Goal: Task Accomplishment & Management: Use online tool/utility

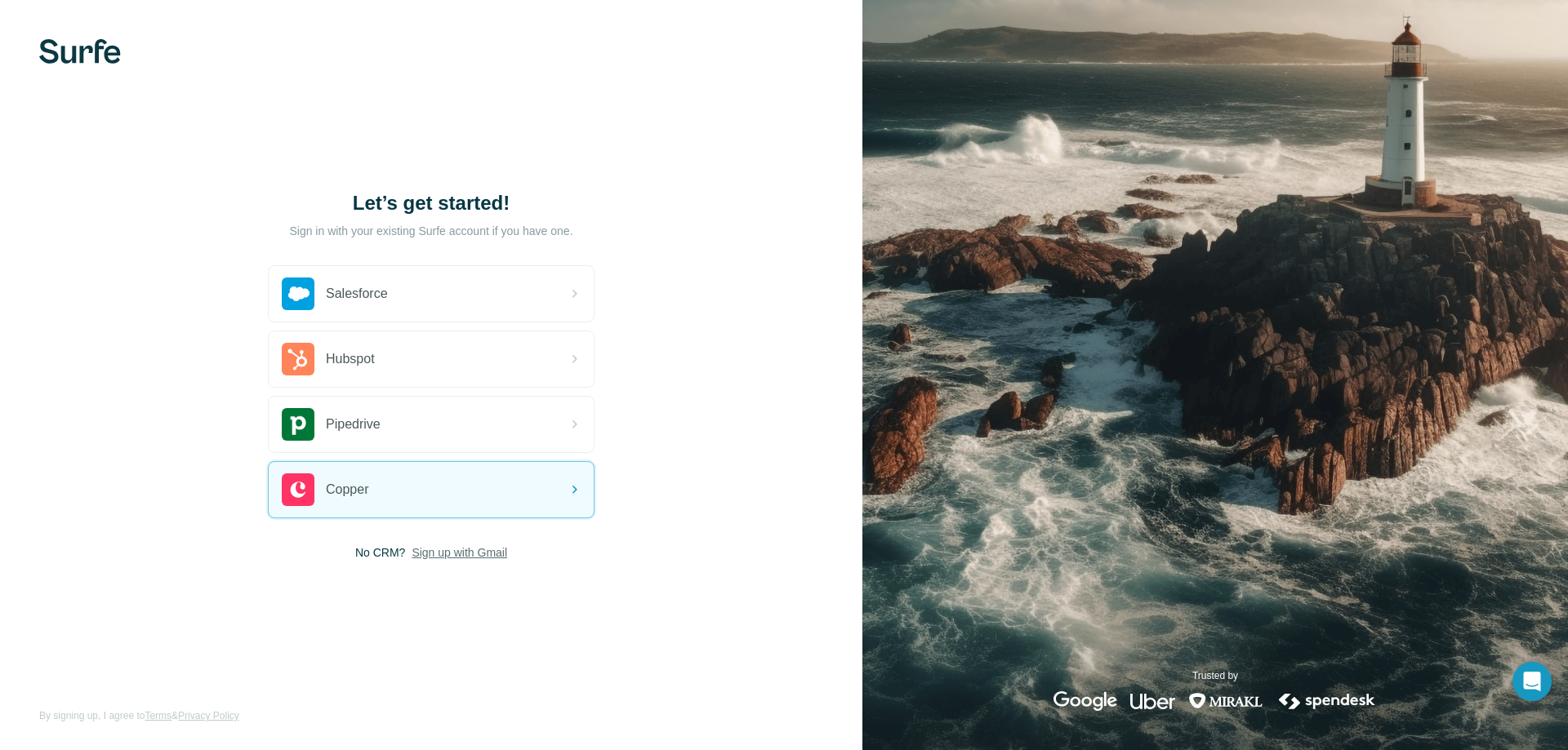
click at [464, 553] on span "Sign up with Gmail" at bounding box center [459, 552] width 96 height 16
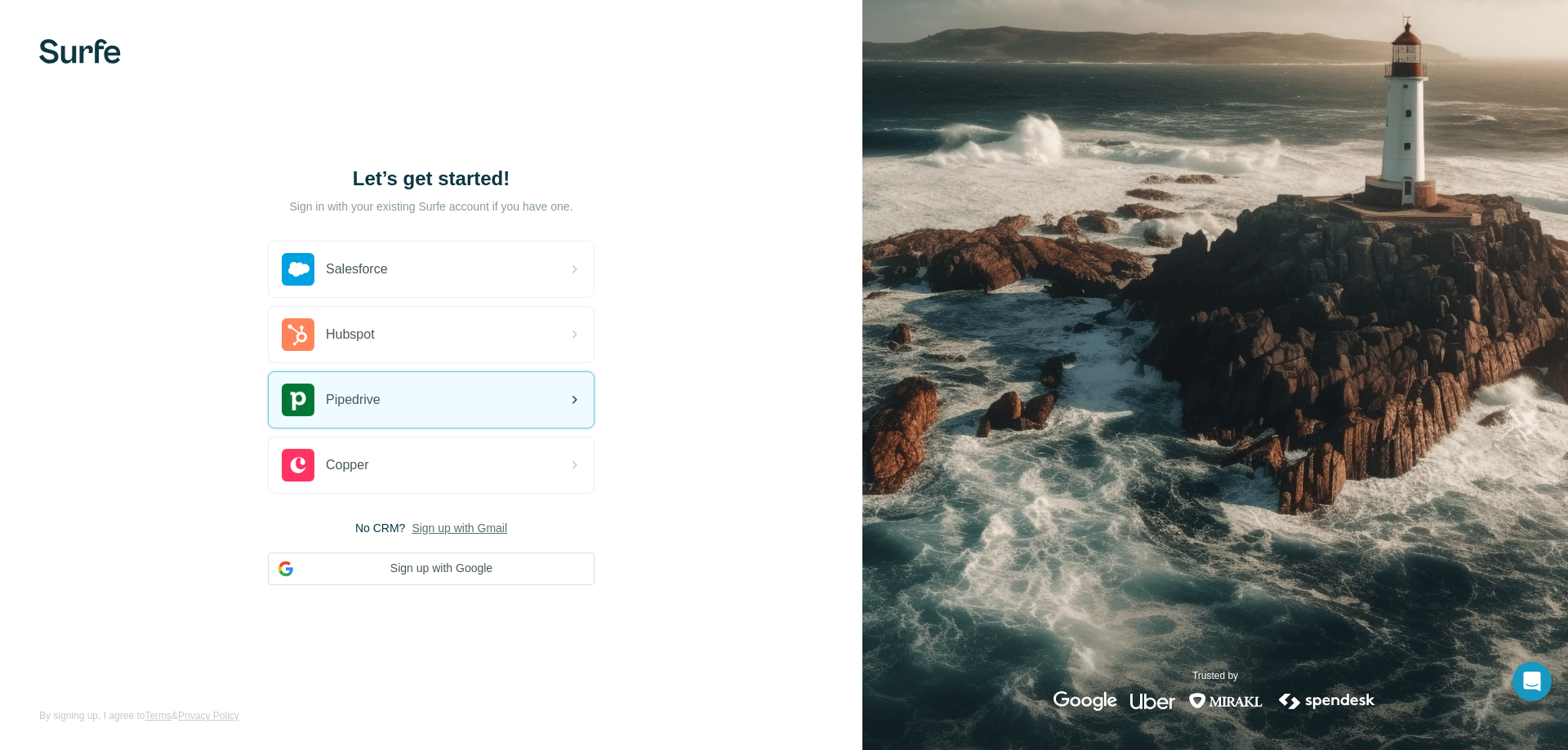
click at [389, 400] on div "Pipedrive" at bounding box center [431, 400] width 325 height 55
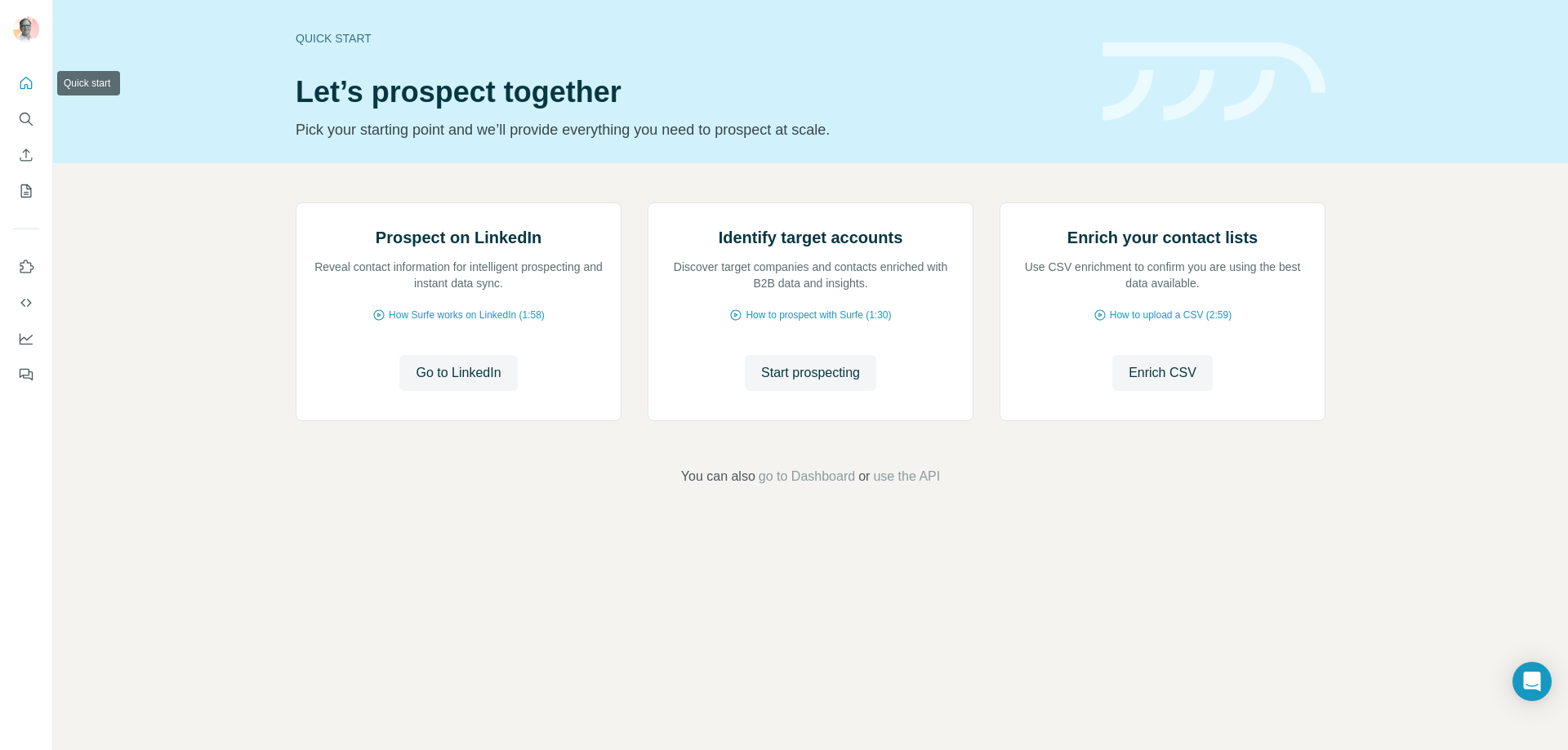
click at [29, 72] on button "Quick start" at bounding box center [26, 83] width 26 height 29
click at [22, 68] on button "Quick start" at bounding box center [26, 83] width 26 height 29
click at [26, 184] on icon "My lists" at bounding box center [26, 191] width 16 height 16
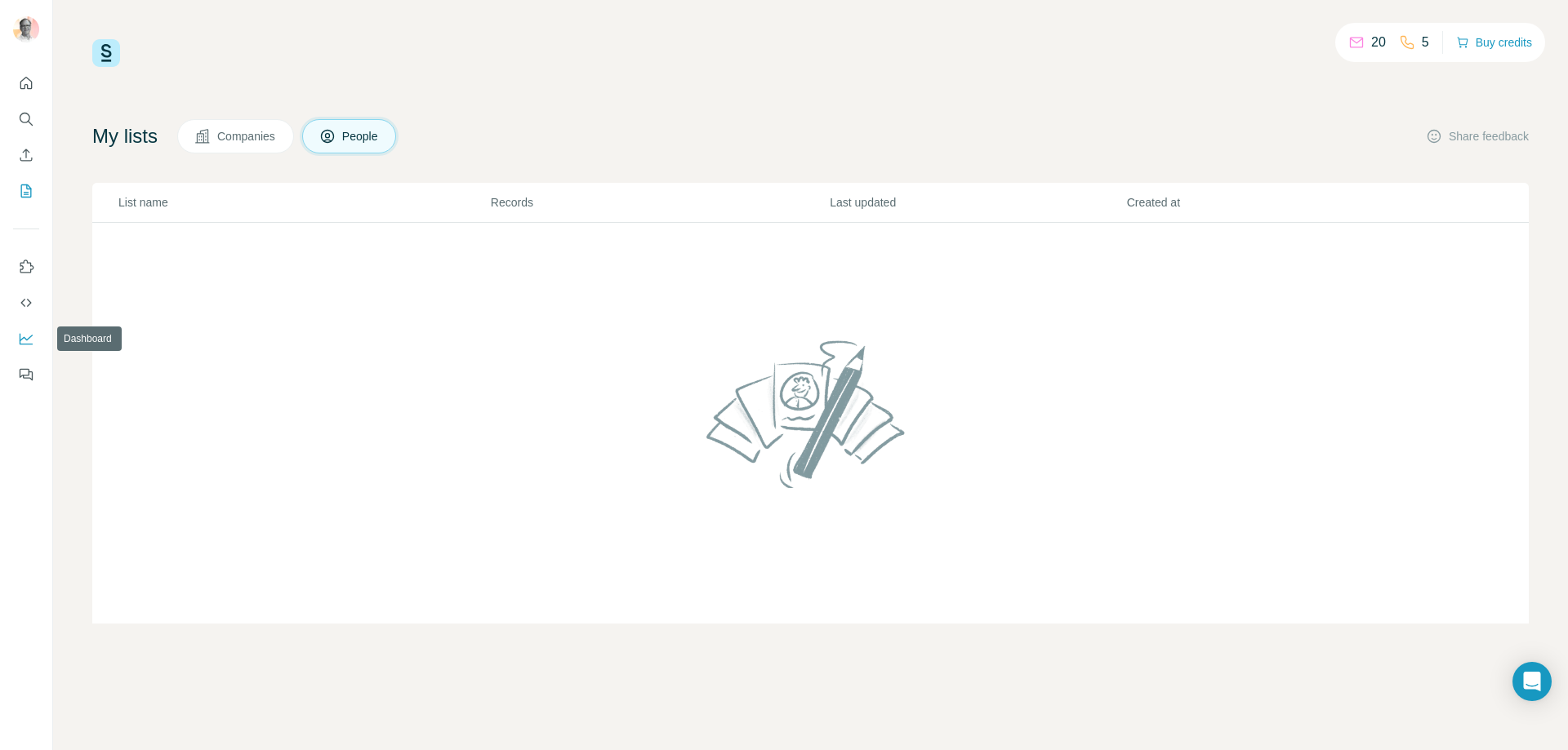
click at [20, 341] on icon "Dashboard" at bounding box center [26, 339] width 13 height 11
